Goal: Find specific page/section: Find specific page/section

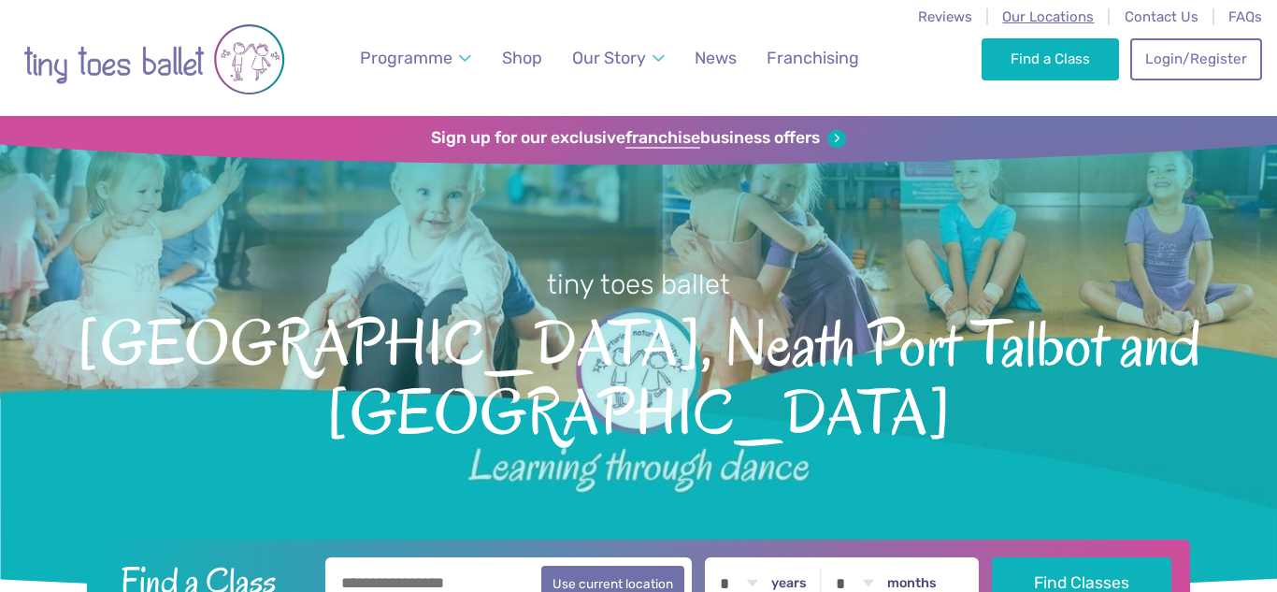
click at [1023, 18] on span "Our Locations" at bounding box center [1048, 16] width 92 height 17
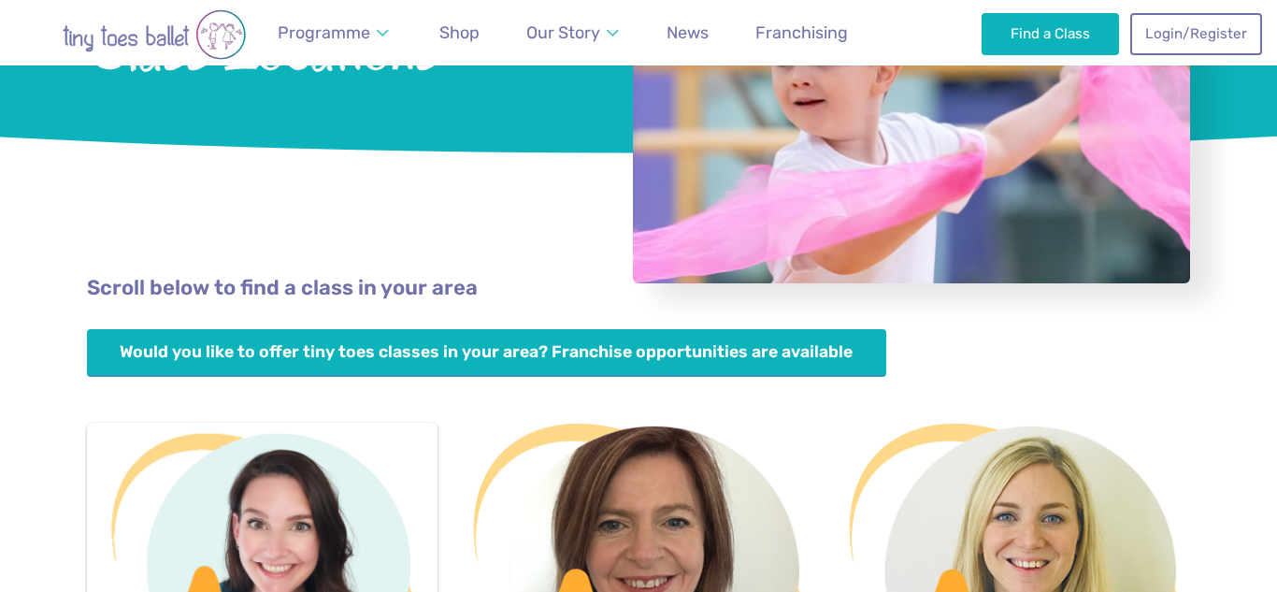
scroll to position [343, 0]
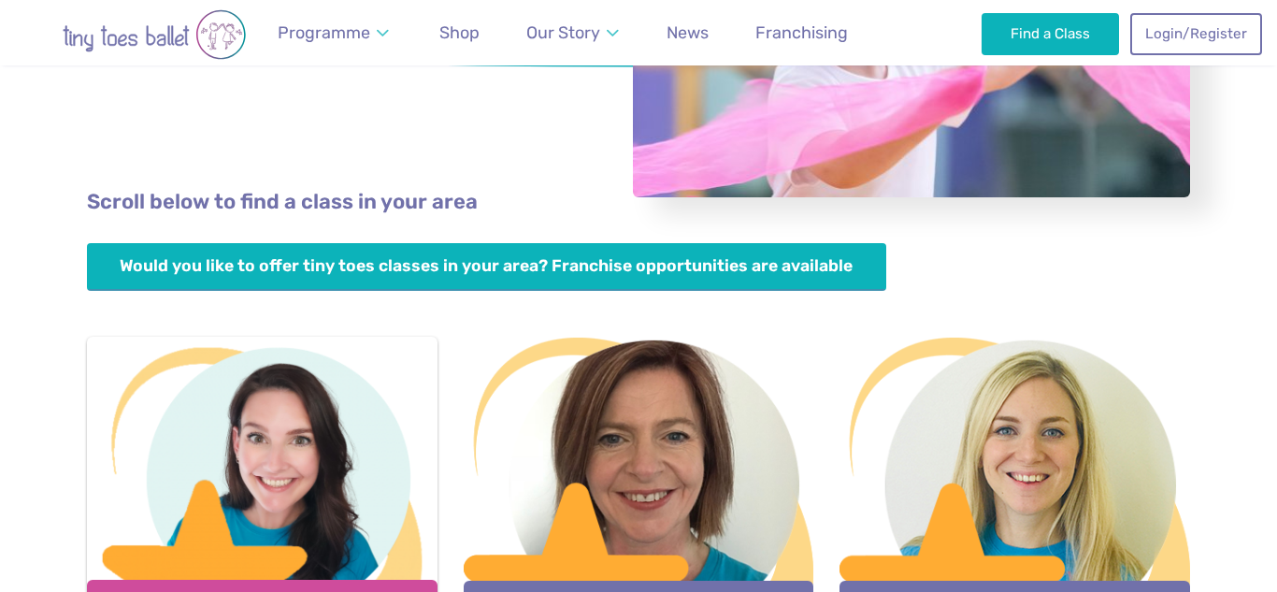
click at [280, 514] on div at bounding box center [262, 459] width 350 height 247
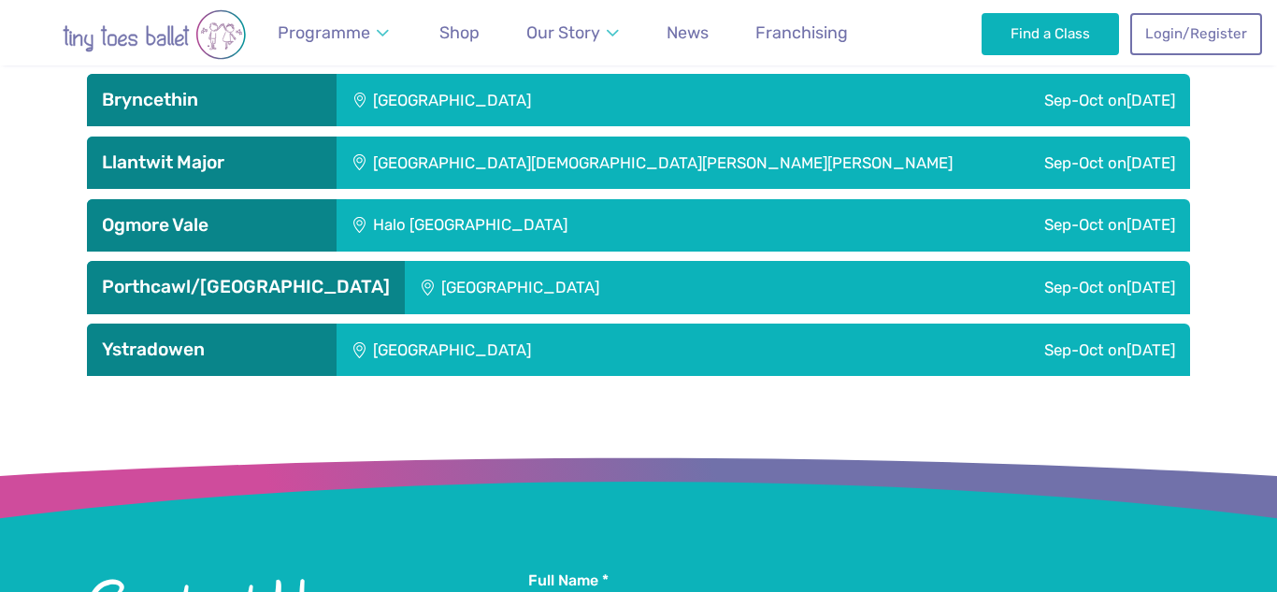
scroll to position [3183, 0]
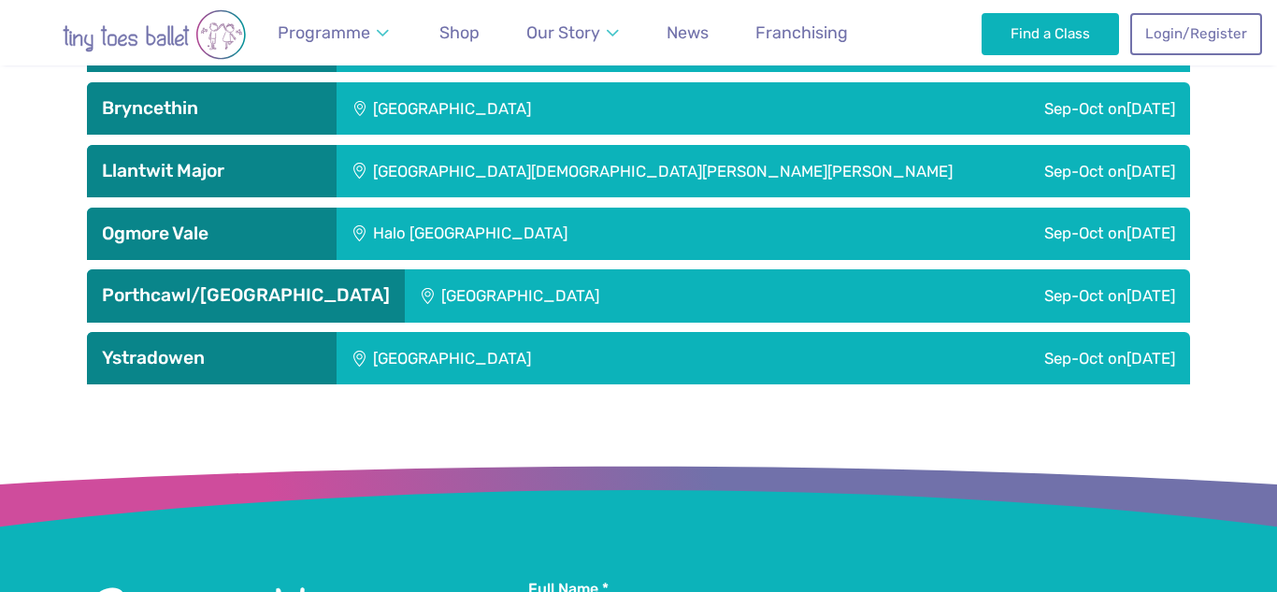
click at [317, 304] on h3 "Porthcawl/[GEOGRAPHIC_DATA]" at bounding box center [246, 295] width 288 height 22
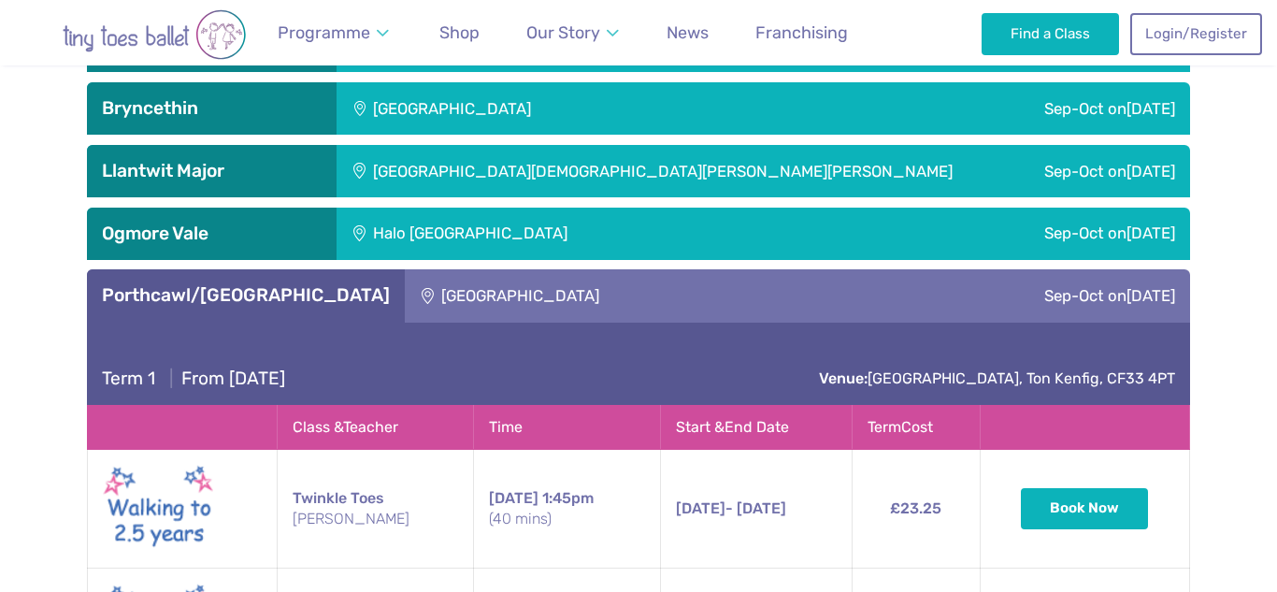
click at [317, 304] on h3 "Porthcawl/[GEOGRAPHIC_DATA]" at bounding box center [246, 295] width 288 height 22
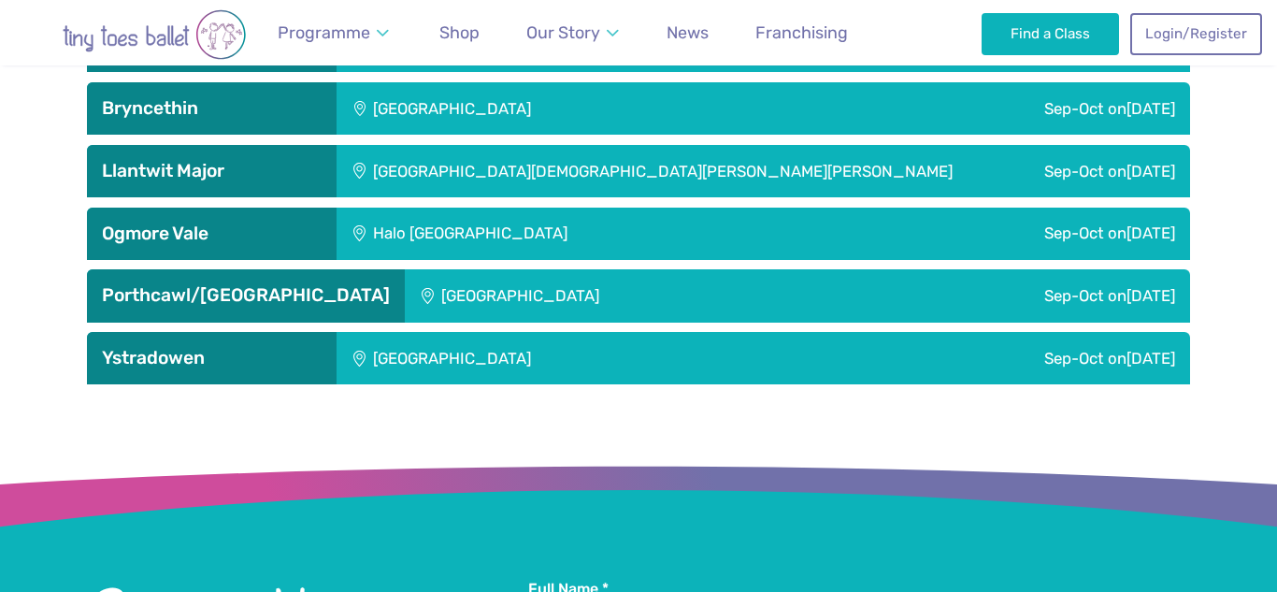
click at [282, 225] on h3 "Ogmore Vale" at bounding box center [212, 233] width 220 height 22
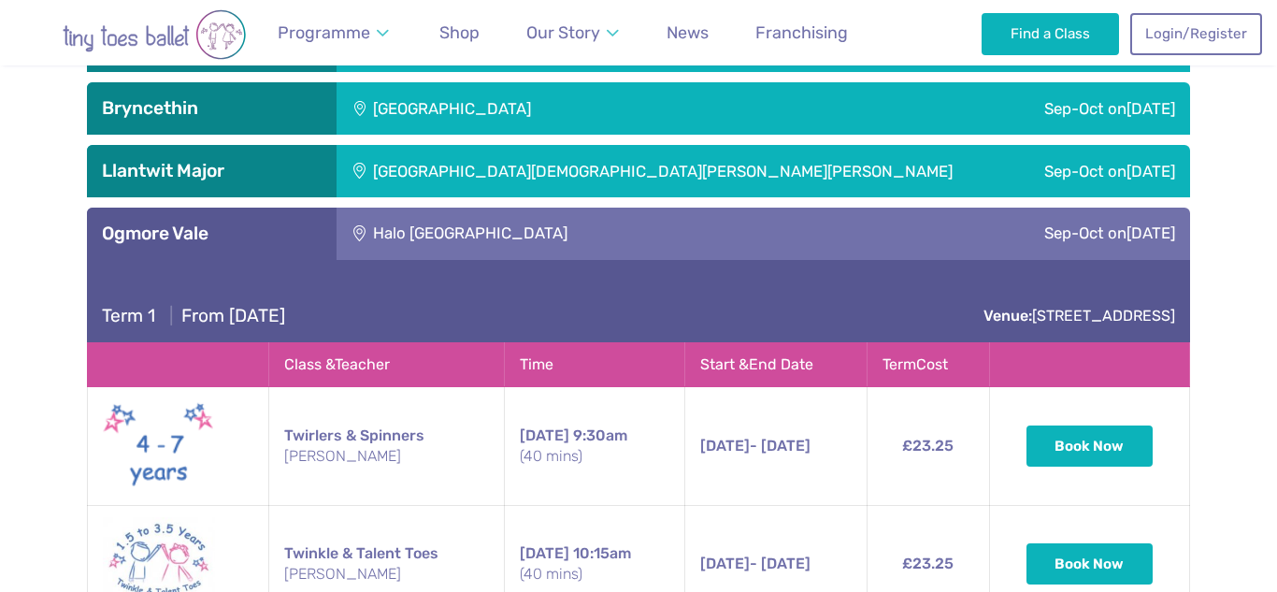
click at [282, 225] on h3 "Ogmore Vale" at bounding box center [212, 233] width 220 height 22
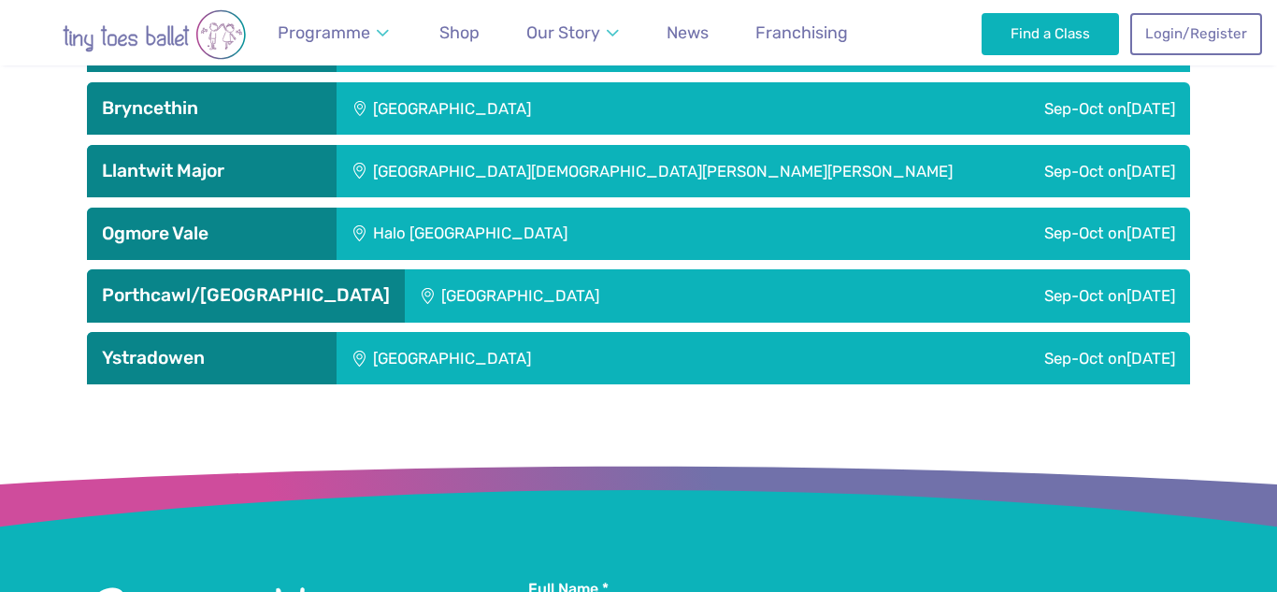
click at [270, 170] on h3 "Llantwit Major" at bounding box center [212, 171] width 220 height 22
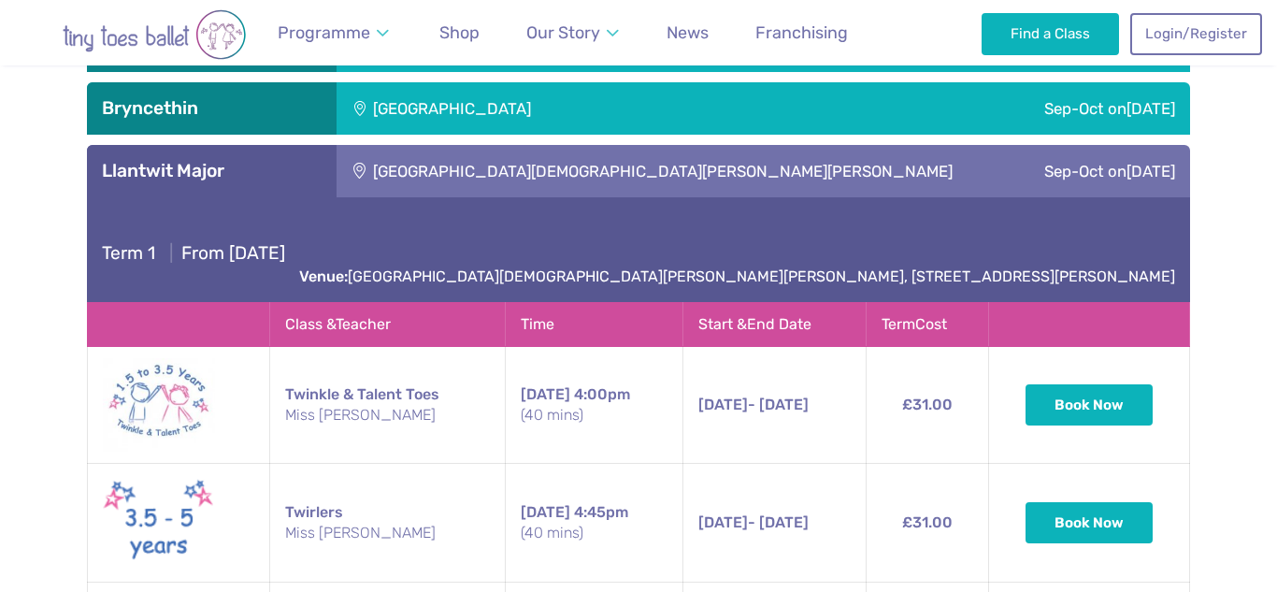
click at [270, 170] on h3 "Llantwit Major" at bounding box center [212, 171] width 220 height 22
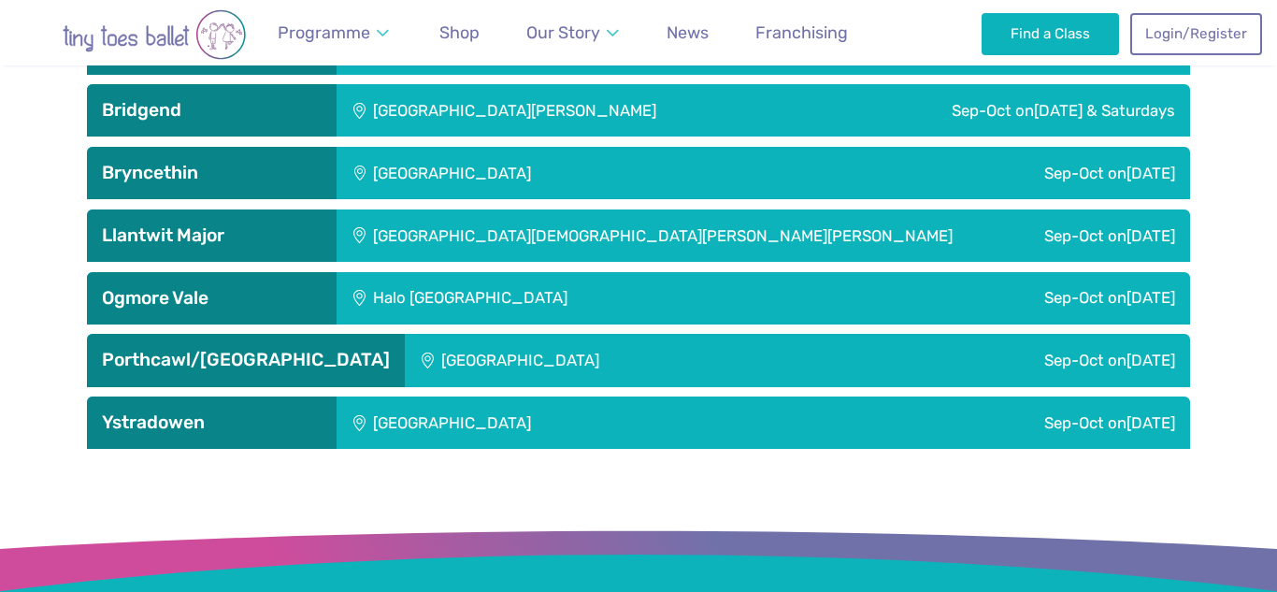
scroll to position [3118, 0]
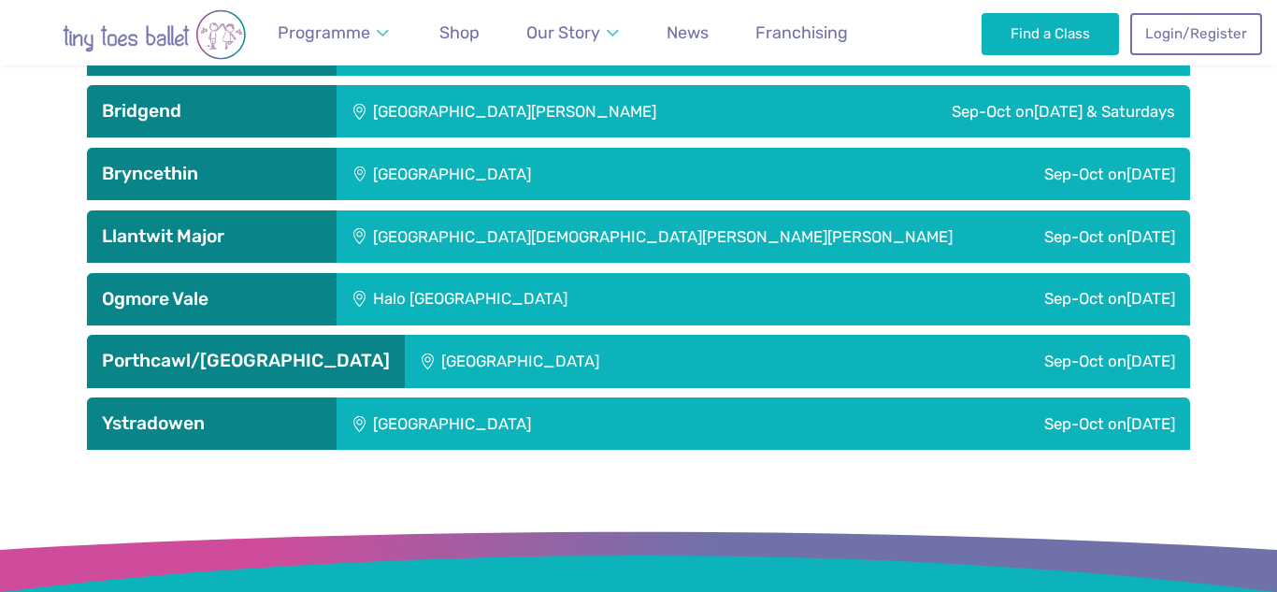
click at [193, 431] on h3 "Ystradowen" at bounding box center [212, 423] width 220 height 22
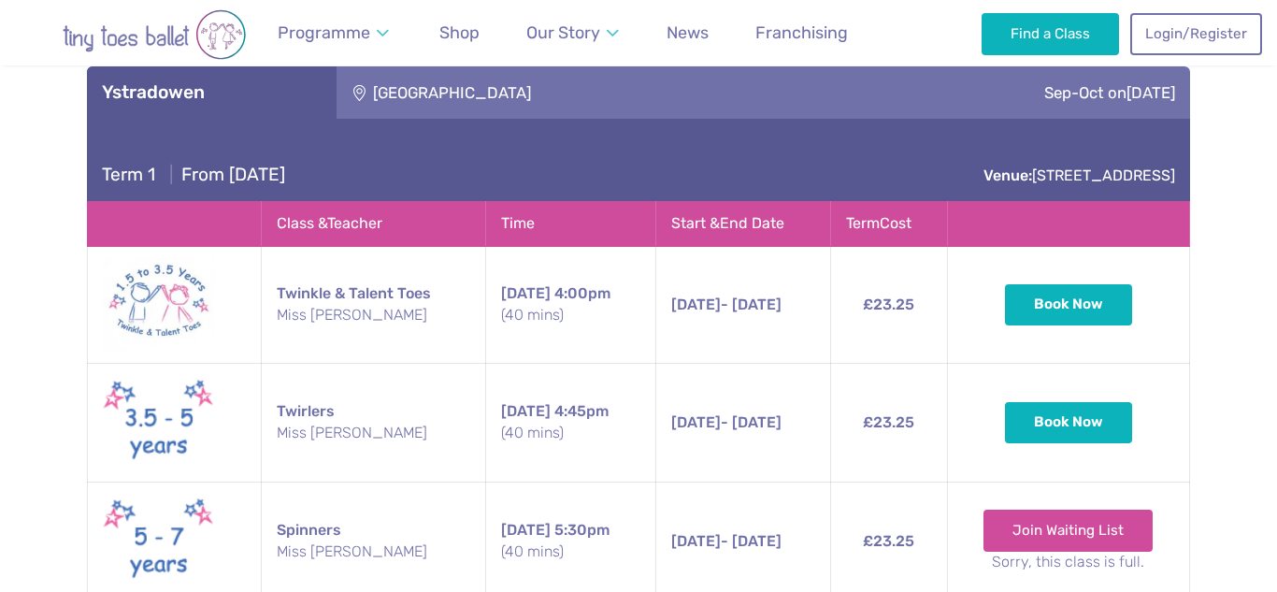
scroll to position [3451, 0]
